Goal: Transaction & Acquisition: Purchase product/service

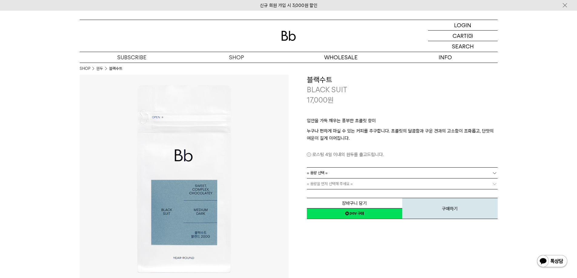
click at [370, 216] on link "네이버페이 구매하기" at bounding box center [354, 213] width 95 height 11
click at [454, 27] on div "LOGIN 로그인" at bounding box center [463, 25] width 70 height 10
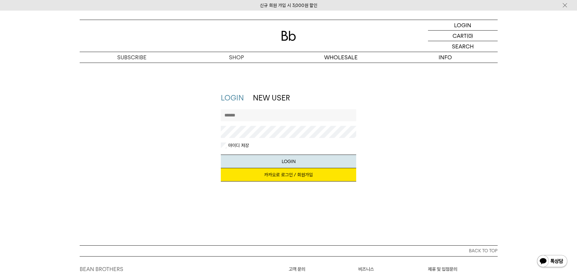
click at [289, 174] on link "카카오로 로그인 / 회원가입" at bounding box center [288, 174] width 135 height 13
